Goal: Navigation & Orientation: Find specific page/section

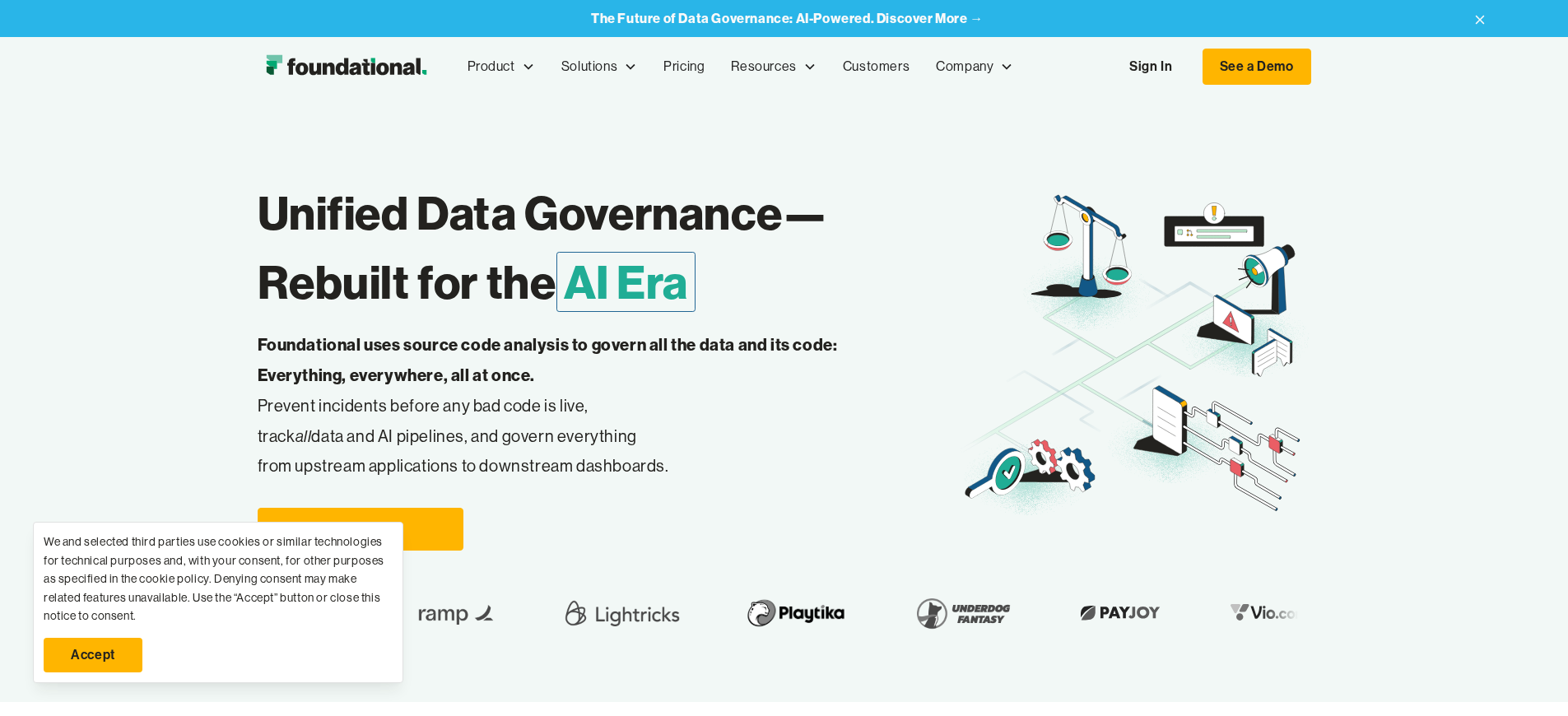
click at [93, 655] on link "Accept" at bounding box center [92, 655] width 98 height 34
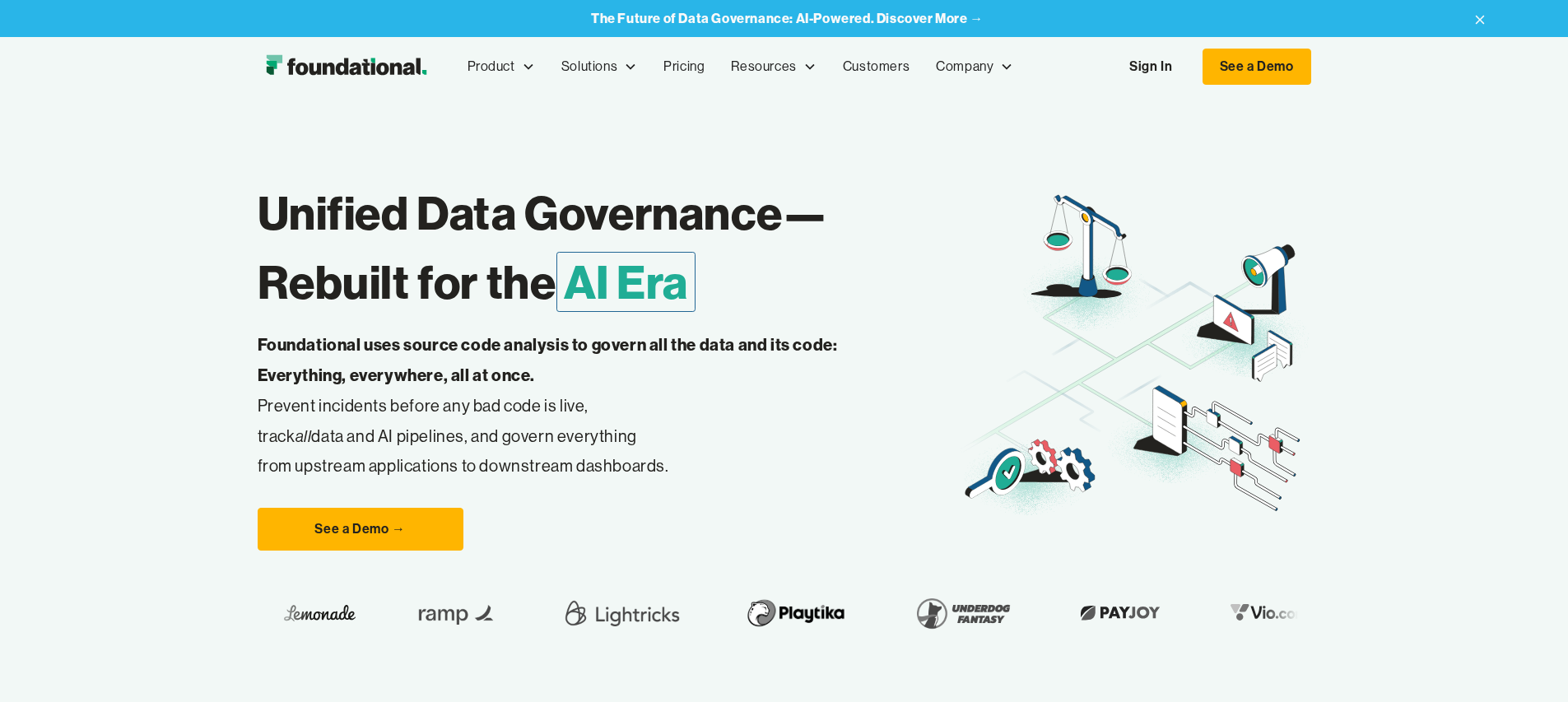
click at [1189, 67] on link "Sign In" at bounding box center [1151, 67] width 76 height 34
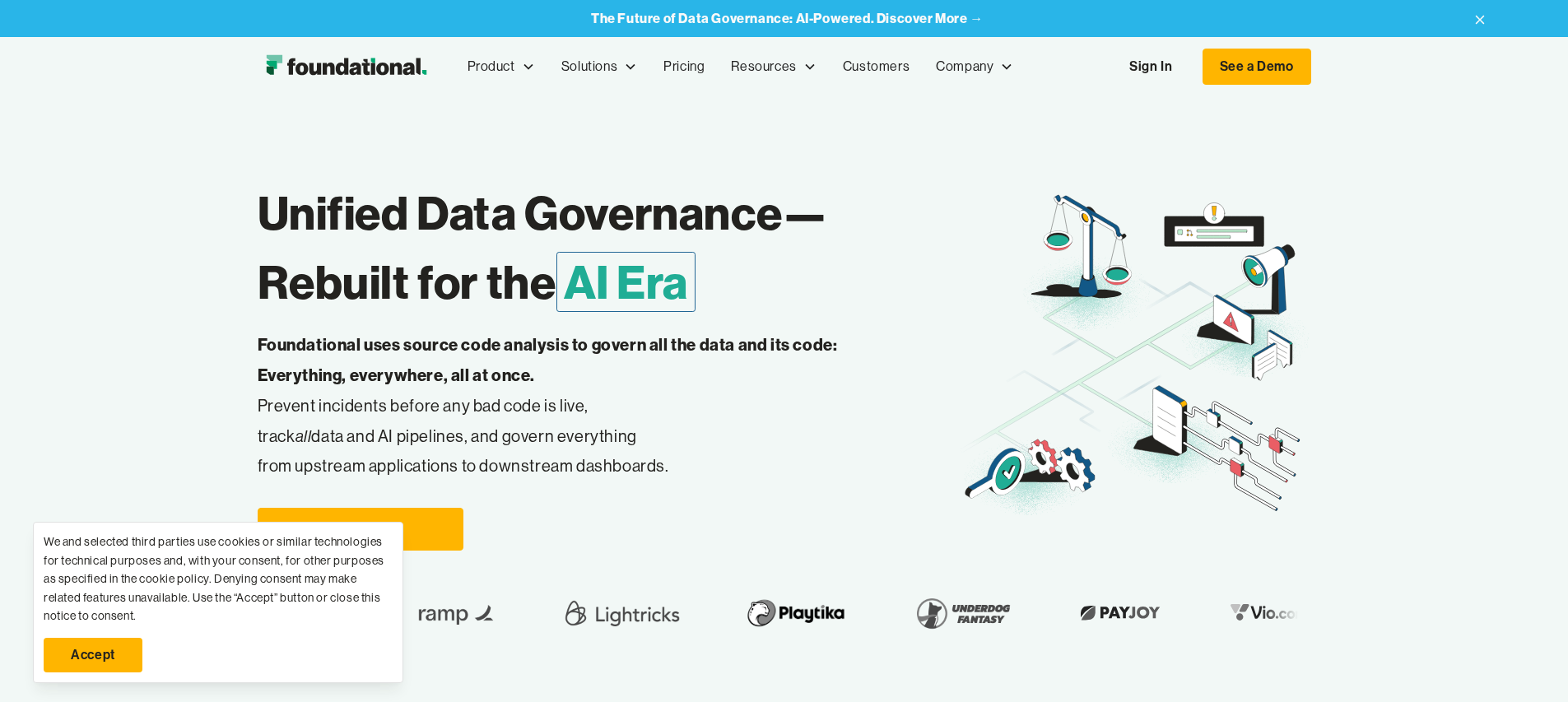
click at [1189, 67] on link "Sign In" at bounding box center [1151, 67] width 76 height 34
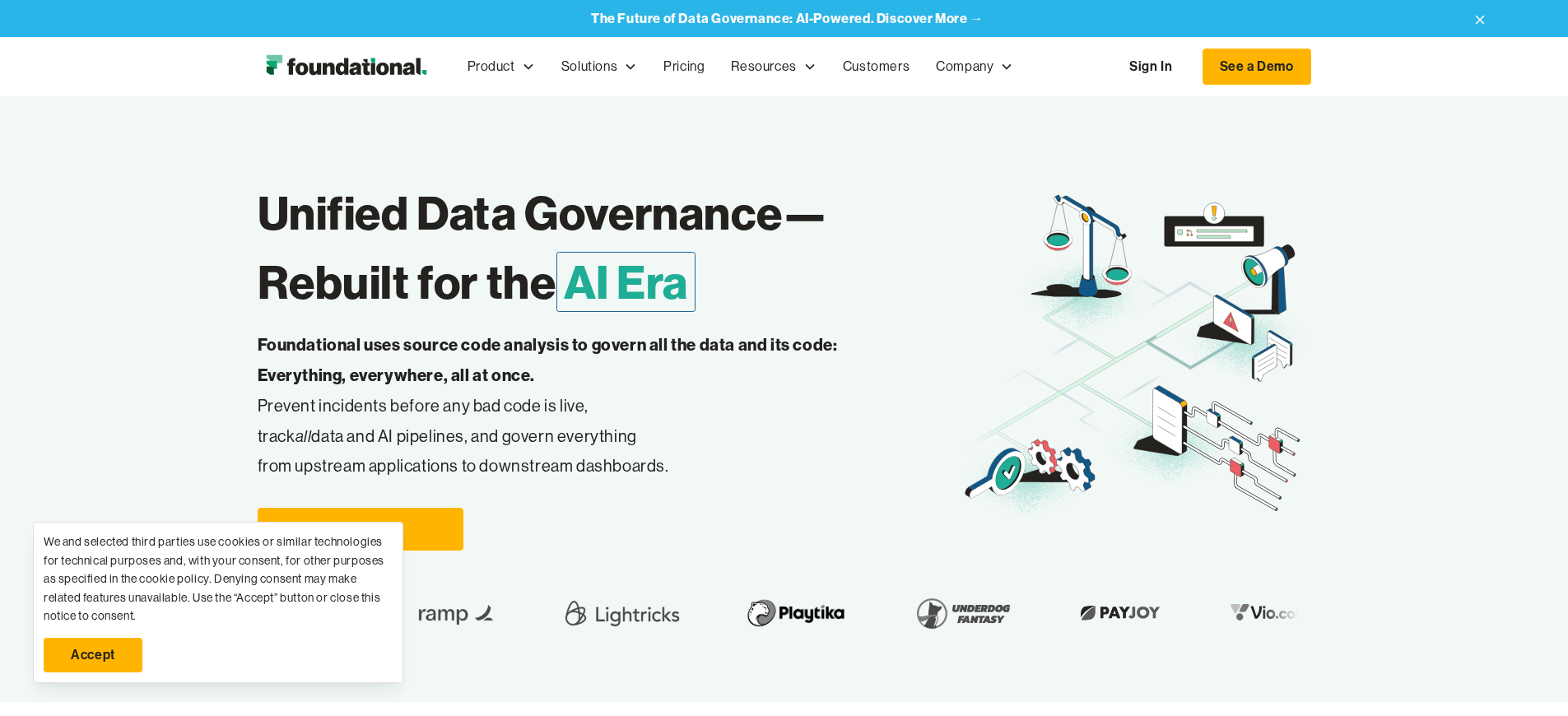
scroll to position [5228, 0]
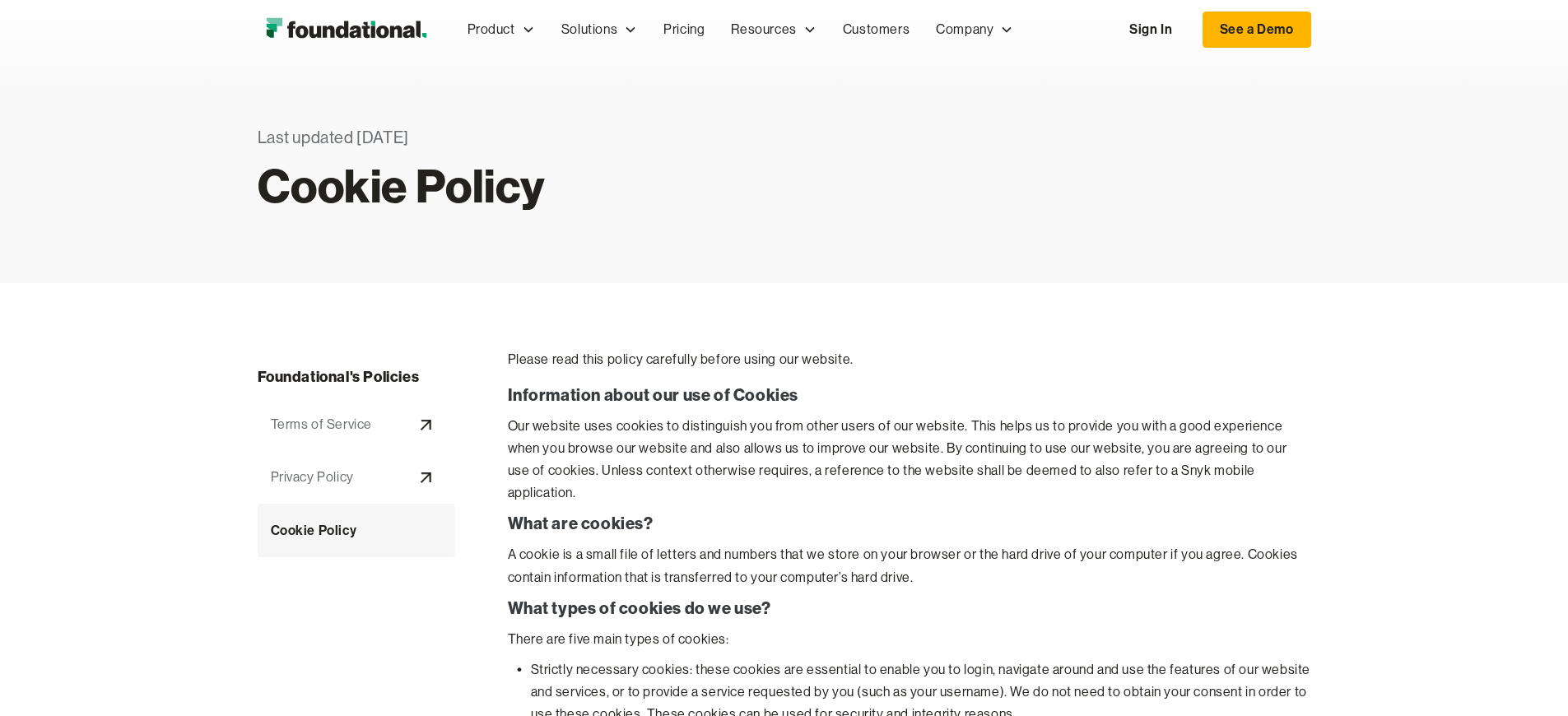
click at [1189, 30] on link "Sign In" at bounding box center [1151, 30] width 76 height 34
